Goal: Information Seeking & Learning: Learn about a topic

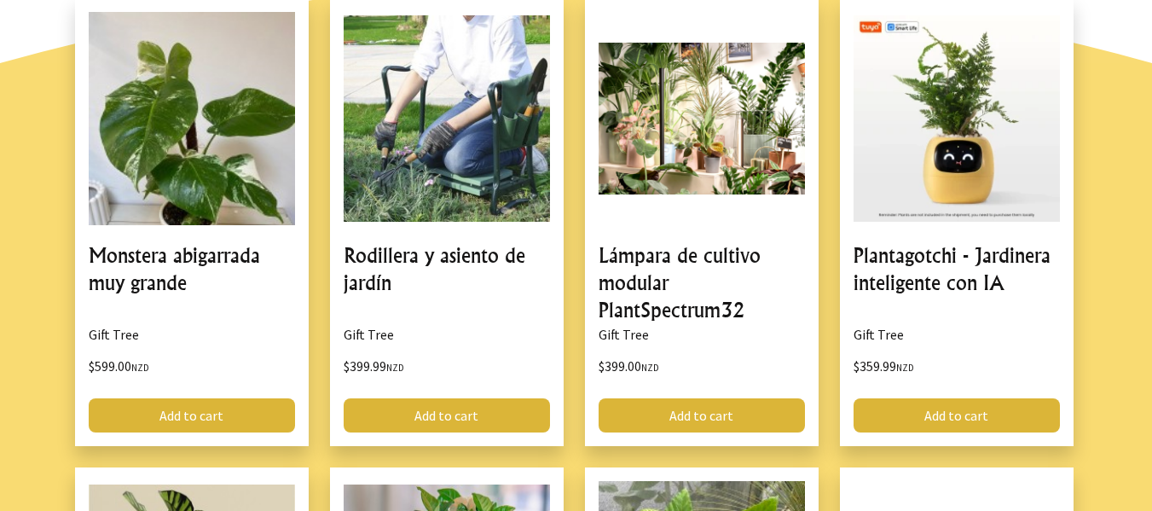
scroll to position [987, 0]
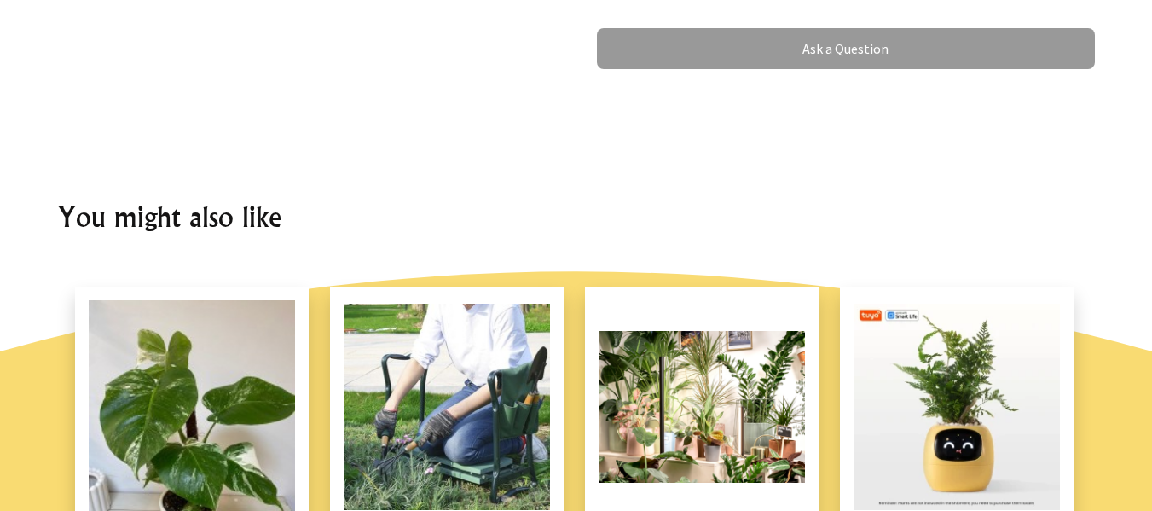
click at [1098, 0] on html "Hi there, Sign in 0 items $0.00 All Plants Collection Shop by Category 4" and S…" at bounding box center [576, 450] width 1152 height 2875
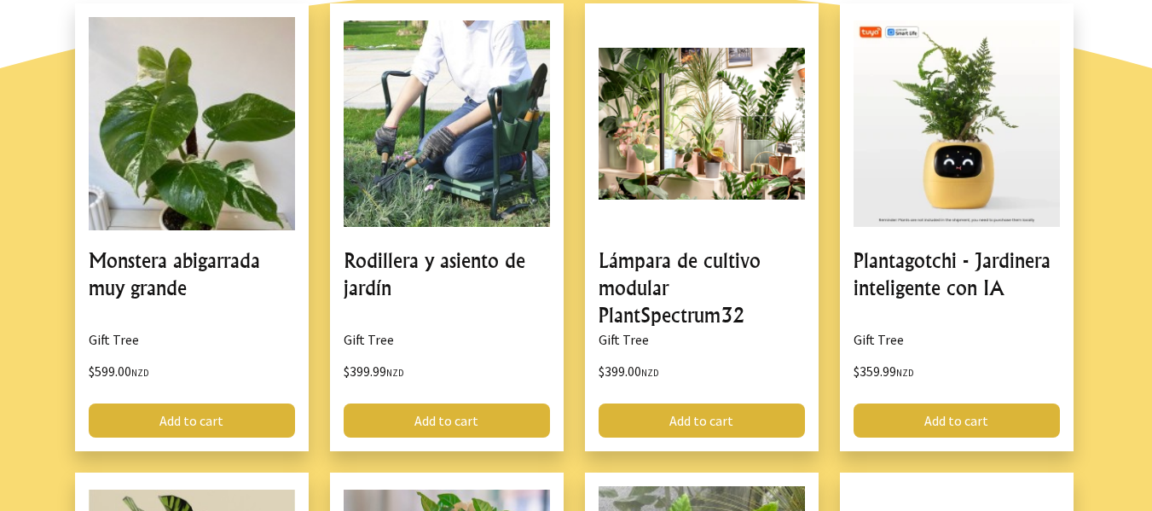
scroll to position [1629, 0]
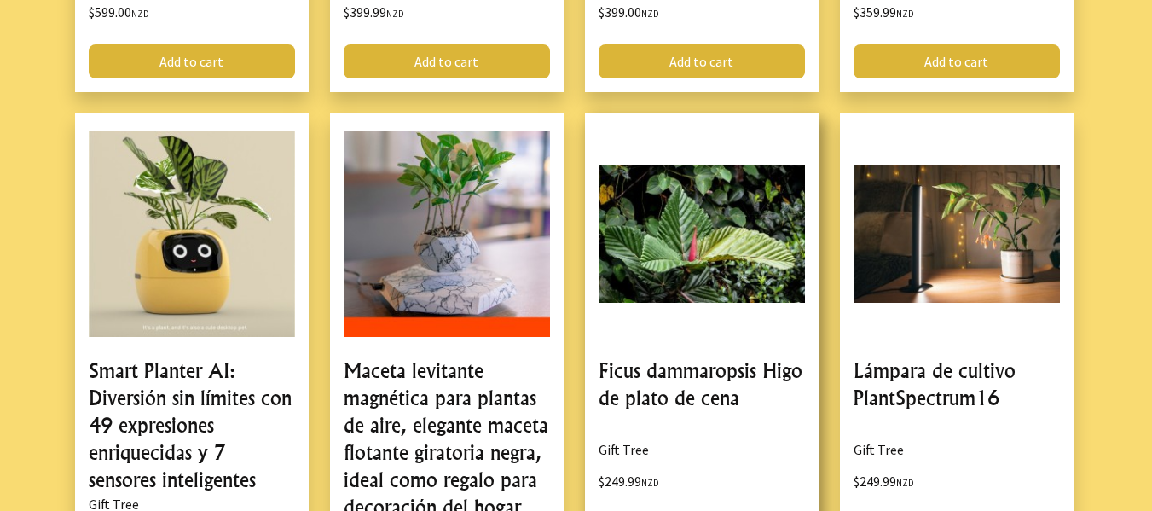
click at [732, 227] on link at bounding box center [702, 377] width 234 height 529
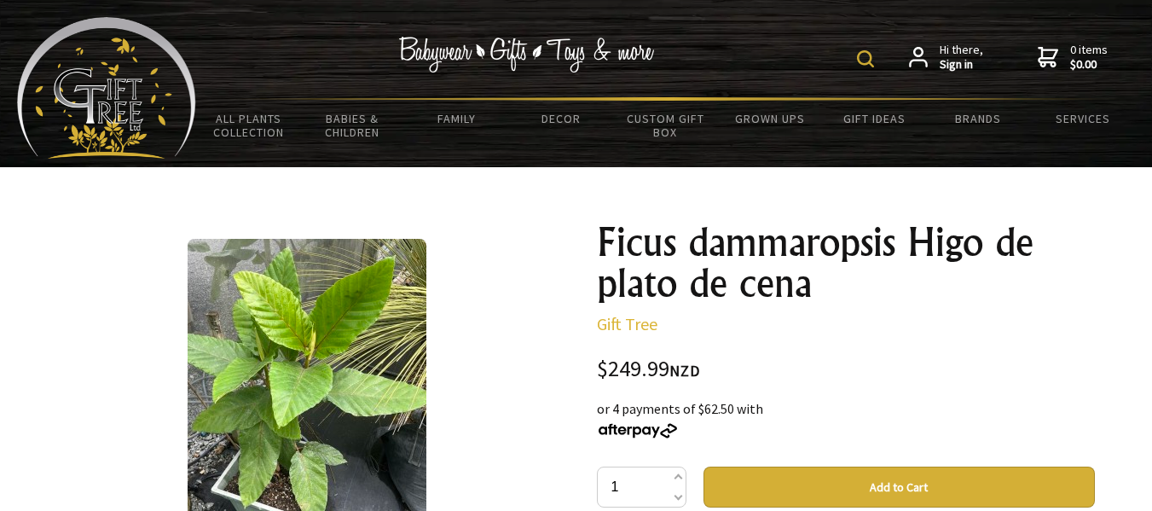
click at [864, 60] on img at bounding box center [865, 58] width 17 height 17
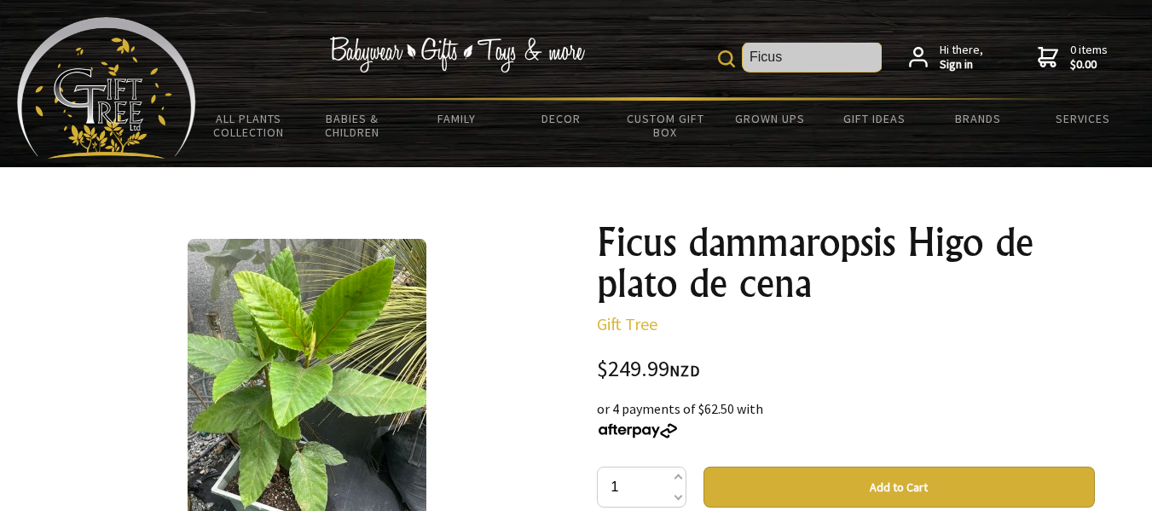
type input "Ficus"
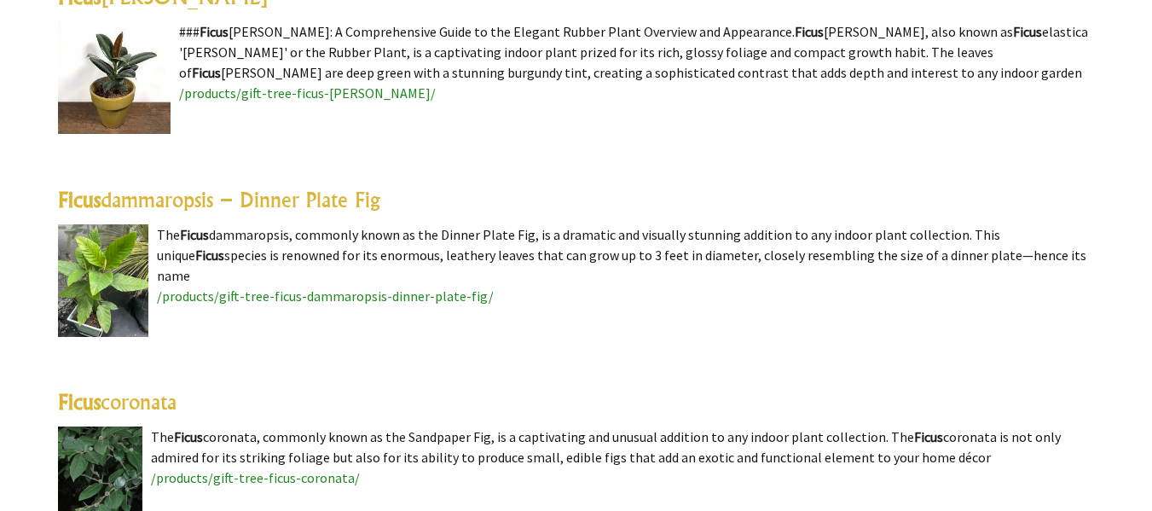
scroll to position [795, 0]
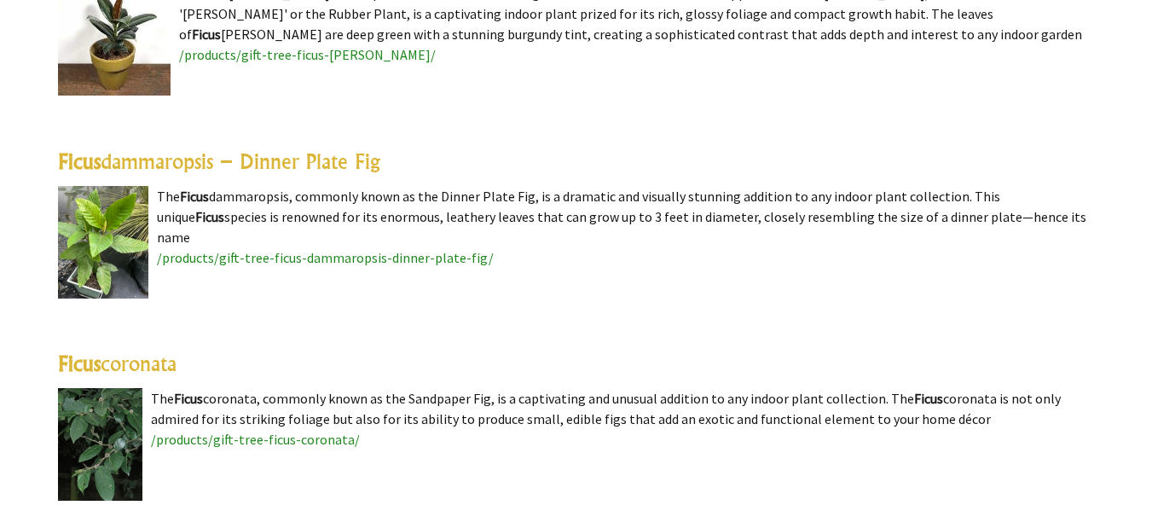
click at [325, 165] on link "Ficus dammaropsis – Dinner Plate Fig" at bounding box center [219, 161] width 322 height 26
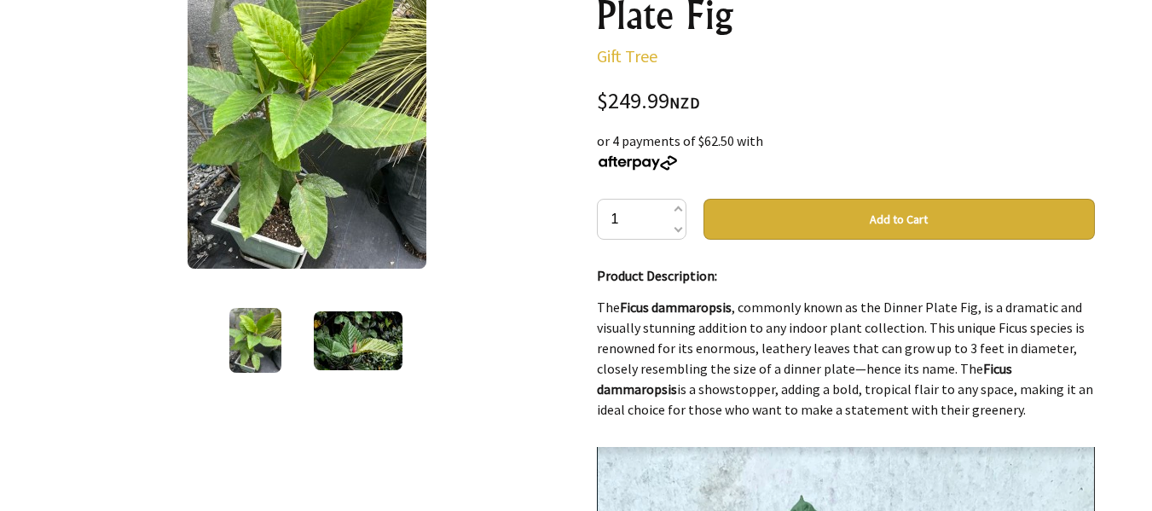
scroll to position [251, 0]
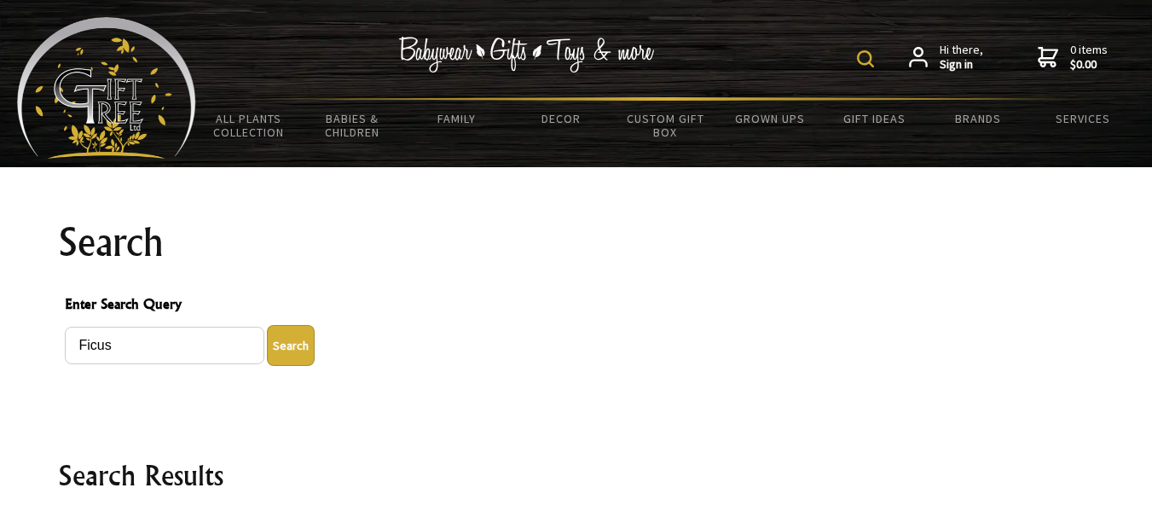
scroll to position [795, 0]
